Goal: Information Seeking & Learning: Learn about a topic

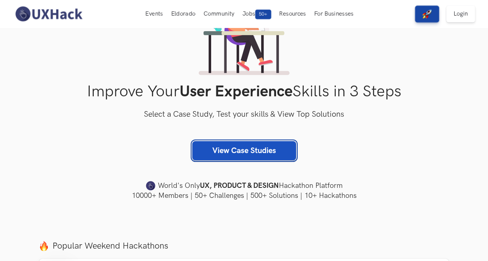
click at [229, 152] on link "View Case Studies" at bounding box center [244, 150] width 104 height 19
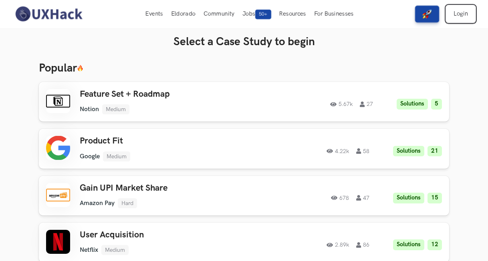
click at [457, 20] on link "Login" at bounding box center [460, 14] width 29 height 17
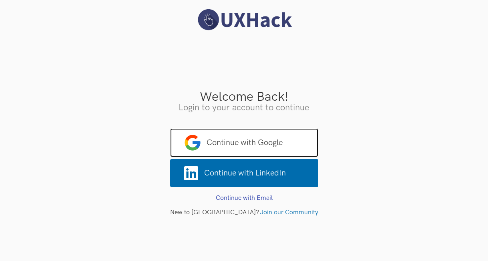
click at [208, 151] on span "Continue with Google" at bounding box center [244, 143] width 148 height 29
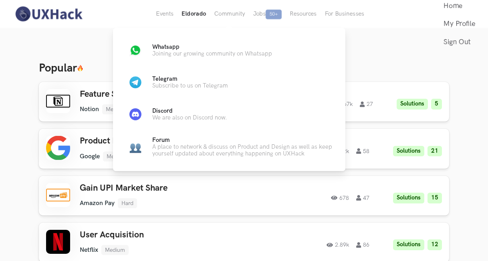
click at [185, 15] on button "Eldorado" at bounding box center [193, 14] width 32 height 28
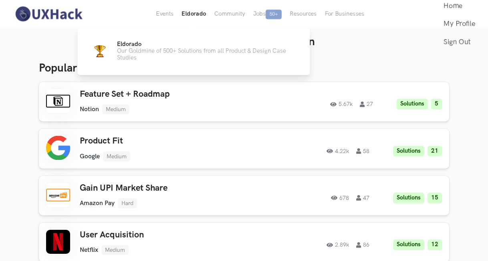
click at [200, 16] on button "Eldorado" at bounding box center [193, 14] width 32 height 28
click at [179, 50] on p "Our Goldmine of 500+ Solutions from all Product & Design Case Studies" at bounding box center [207, 55] width 180 height 14
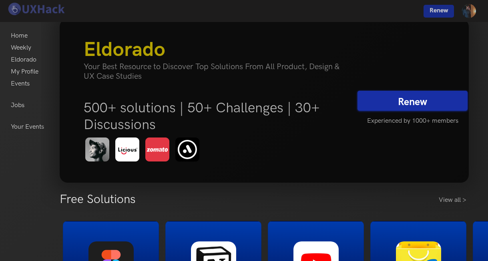
scroll to position [23, 0]
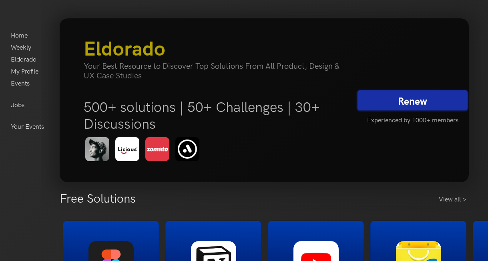
click at [397, 99] on link "Renew" at bounding box center [413, 100] width 110 height 20
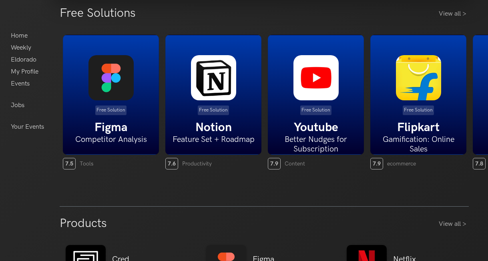
scroll to position [224, 0]
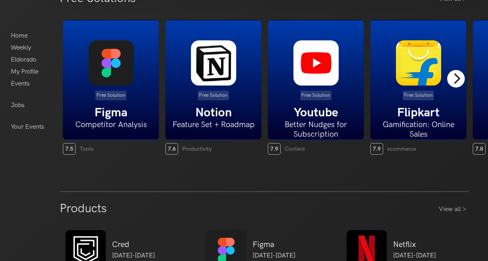
click at [452, 80] on icon "Next" at bounding box center [456, 78] width 10 height 10
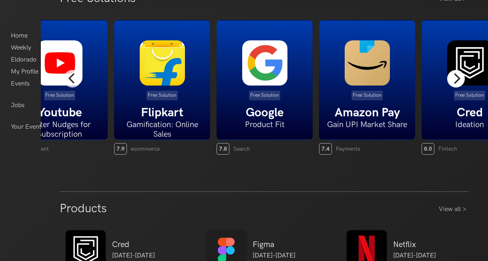
click at [452, 80] on icon "Next" at bounding box center [456, 78] width 10 height 10
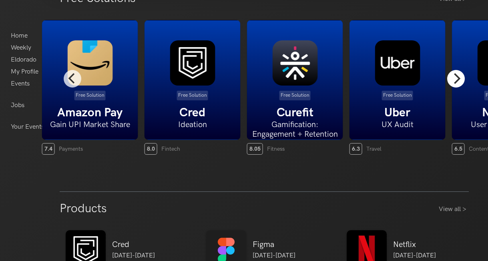
click at [452, 80] on icon "Next" at bounding box center [456, 78] width 10 height 10
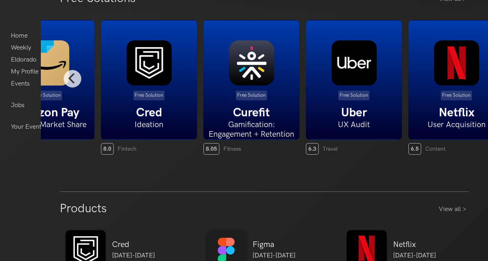
click at [452, 80] on img at bounding box center [456, 62] width 45 height 45
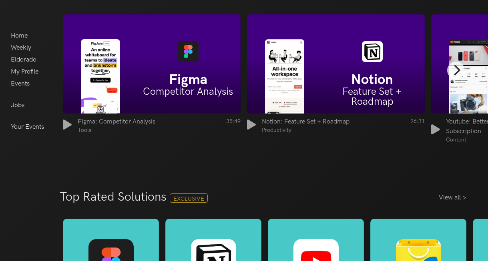
scroll to position [1109, 0]
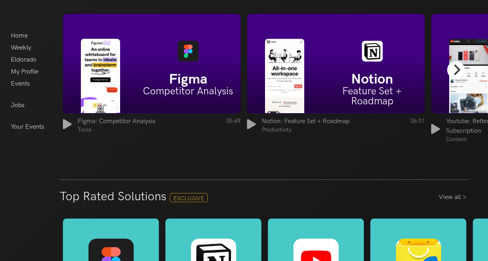
click at [458, 69] on icon "Next" at bounding box center [456, 69] width 10 height 10
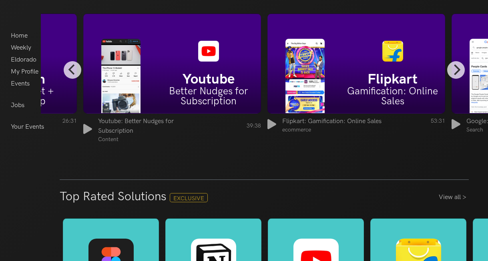
click at [371, 105] on h6 "Gamification: Online Sales" at bounding box center [392, 96] width 105 height 20
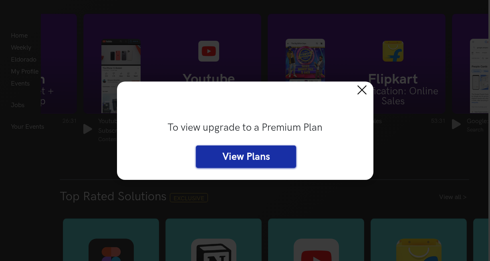
click at [360, 89] on span at bounding box center [361, 89] width 9 height 9
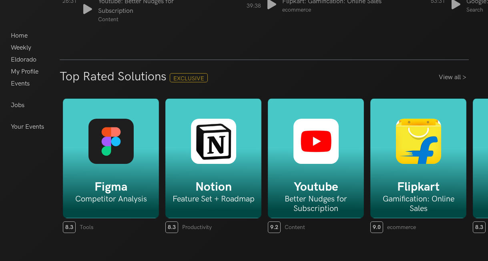
scroll to position [1239, 0]
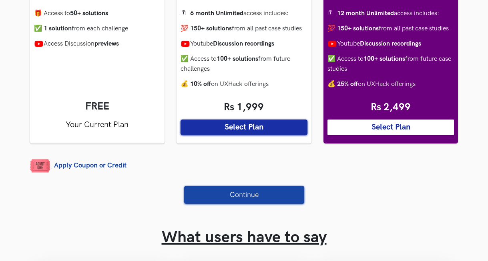
scroll to position [222, 0]
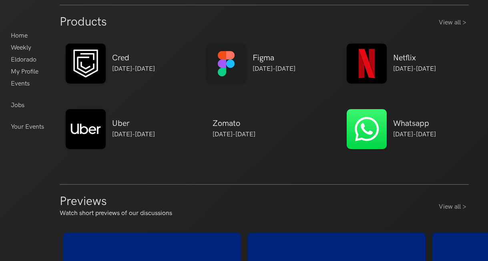
scroll to position [411, 0]
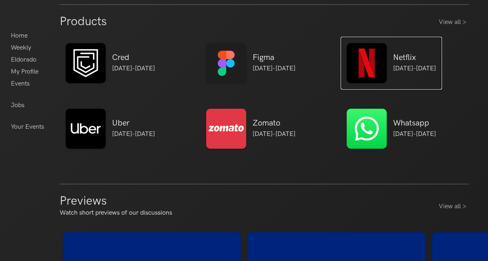
click at [379, 62] on img at bounding box center [367, 63] width 40 height 40
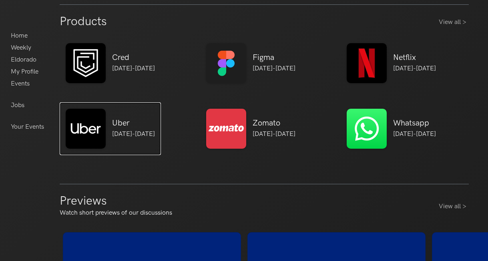
click at [111, 130] on div "Uber 12th Aug-18th Aug" at bounding box center [130, 129] width 49 height 21
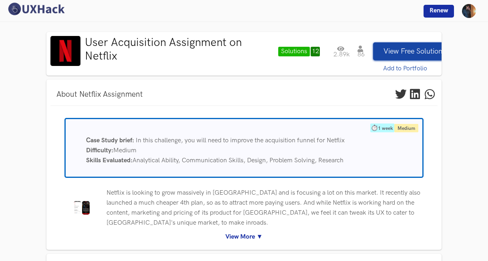
scroll to position [29, 0]
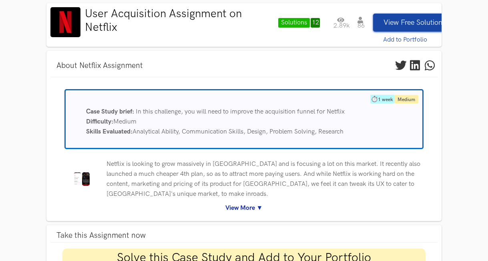
click at [229, 203] on div "Netflix is looking to grow massively in [GEOGRAPHIC_DATA] and is focusing a lot…" at bounding box center [243, 181] width 375 height 44
click at [234, 209] on link "View More ▼" at bounding box center [243, 208] width 375 height 10
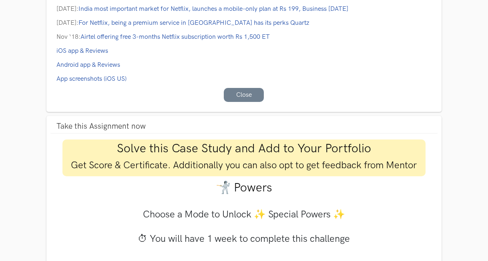
scroll to position [656, 0]
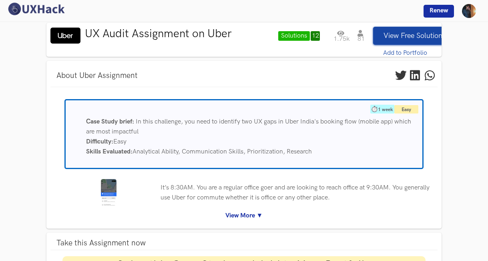
scroll to position [13, 0]
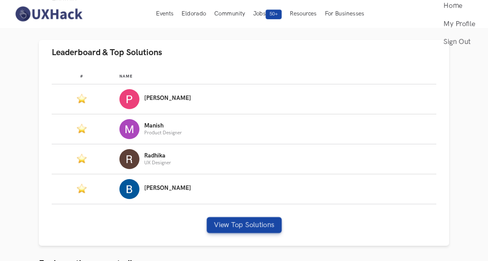
scroll to position [454, 0]
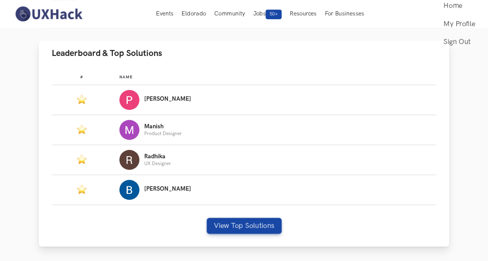
click at [137, 99] on img "Leaderboard" at bounding box center [129, 100] width 20 height 20
click at [229, 237] on div "# Name #: Name: Priyansh #: Name: Manish Product Designer #: Name: Radhika UX D…" at bounding box center [244, 156] width 410 height 181
click at [227, 222] on button "View Top Solutions" at bounding box center [244, 226] width 75 height 16
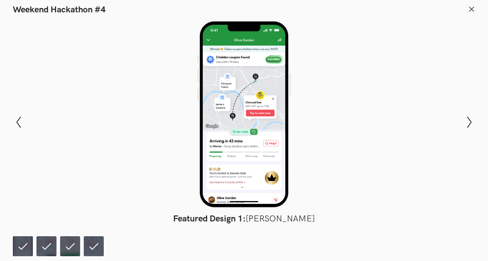
scroll to position [616, 0]
click at [469, 117] on button "Show next slide" at bounding box center [469, 122] width 12 height 23
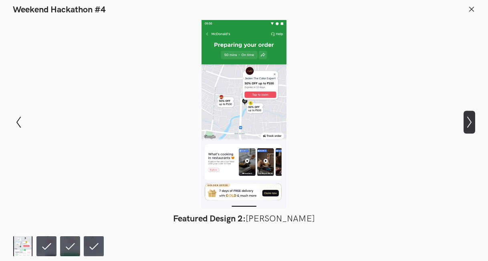
click at [469, 117] on button "Show next slide" at bounding box center [469, 122] width 12 height 23
